Goal: Task Accomplishment & Management: Use online tool/utility

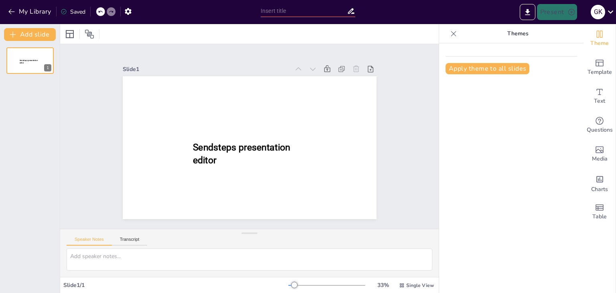
type input "New Sendsteps"
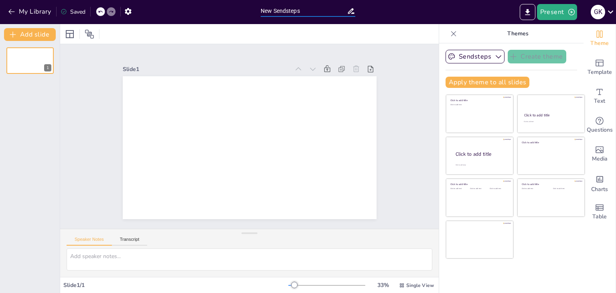
click at [282, 12] on input "New Sendsteps" at bounding box center [304, 11] width 86 height 12
drag, startPoint x: 312, startPoint y: 11, endPoint x: 245, endPoint y: 11, distance: 67.0
click at [245, 11] on div "My Library Saved New Sendsteps Present G K" at bounding box center [308, 12] width 616 height 24
click at [20, 169] on div "1" at bounding box center [30, 167] width 60 height 252
click at [36, 12] on button "My Library" at bounding box center [30, 11] width 49 height 13
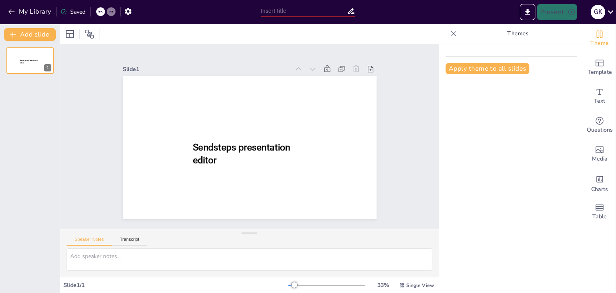
type input "New Sendsteps"
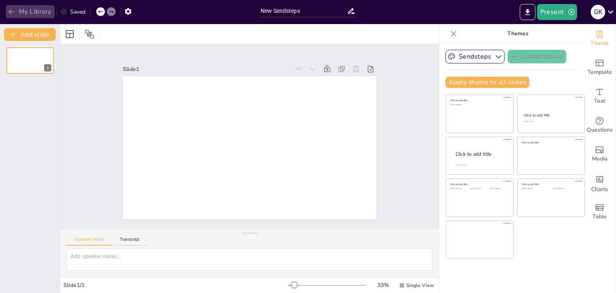
click at [38, 11] on button "My Library" at bounding box center [30, 11] width 49 height 13
